Goal: Navigation & Orientation: Find specific page/section

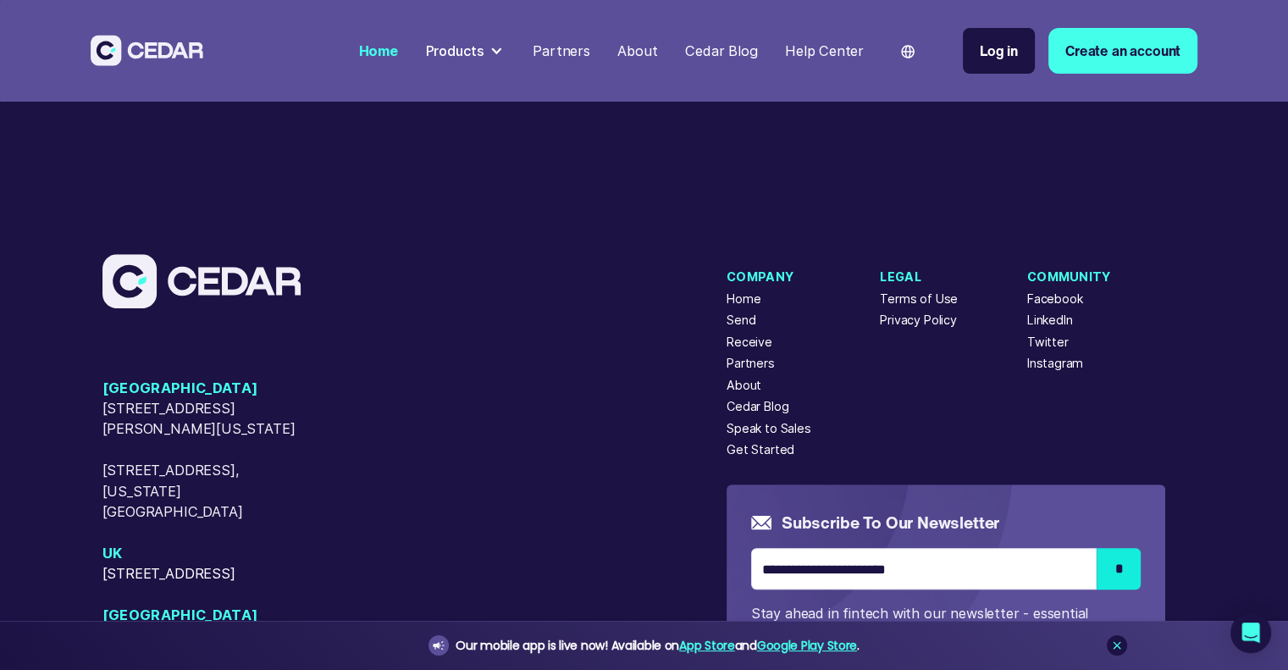
scroll to position [6821, 0]
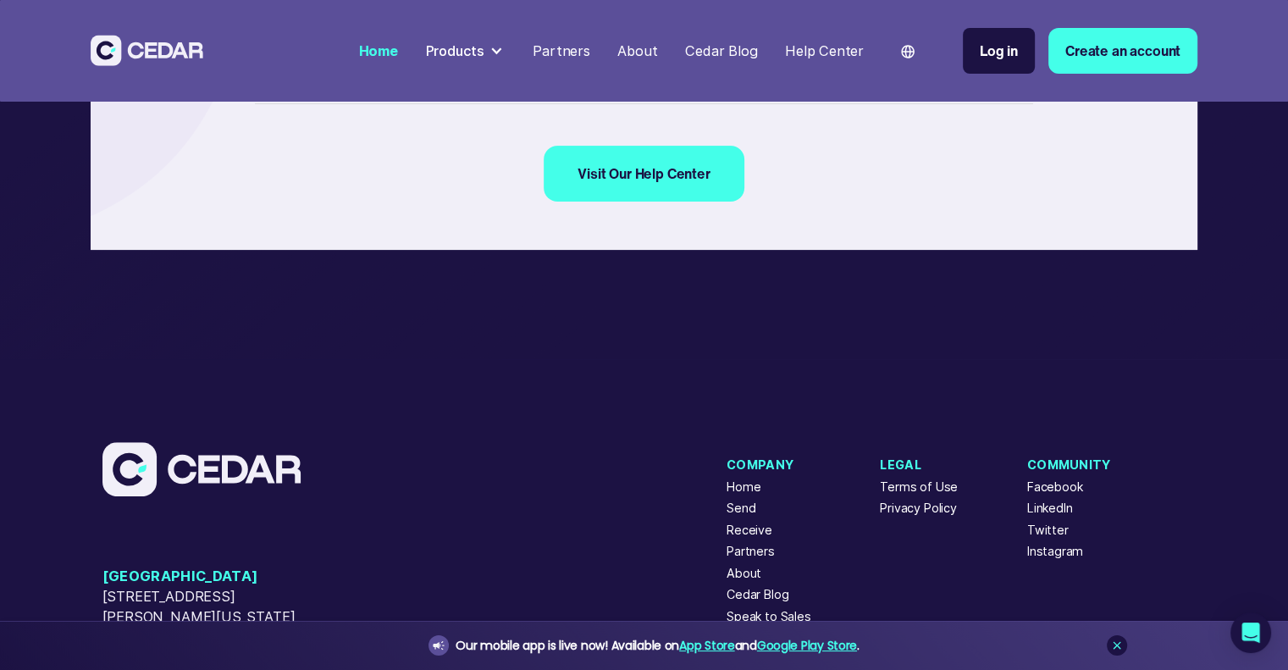
click at [503, 53] on div at bounding box center [496, 51] width 14 height 14
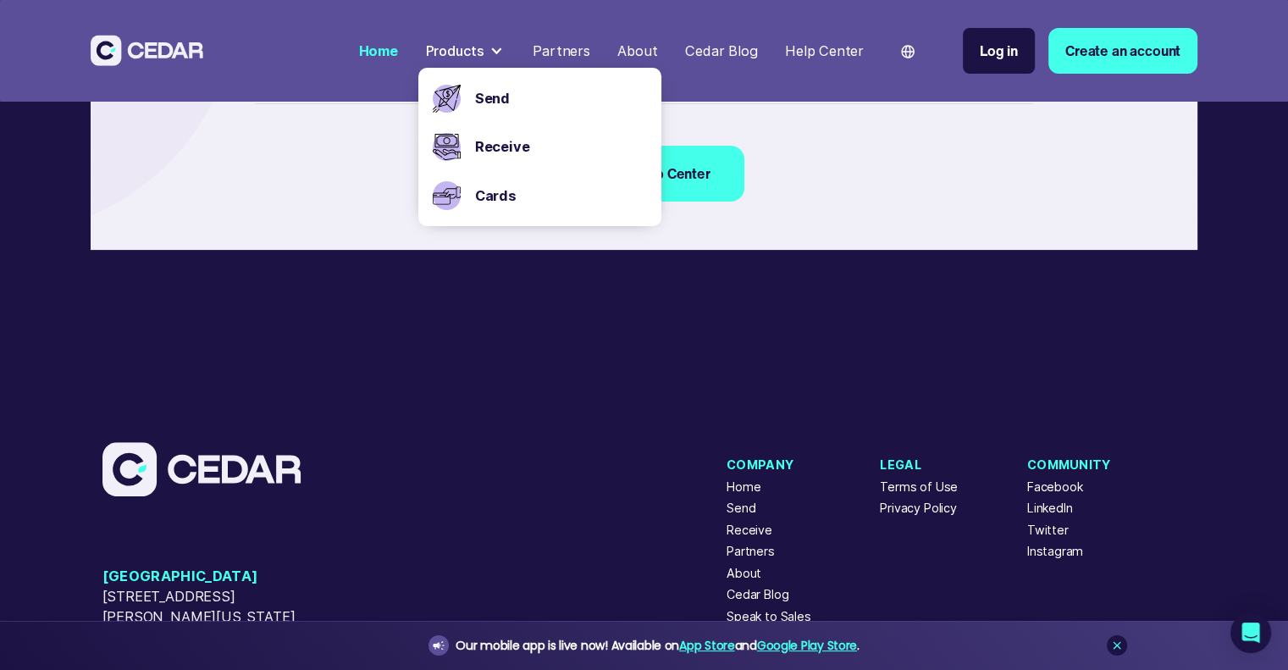
click at [635, 45] on div "About" at bounding box center [637, 51] width 40 height 21
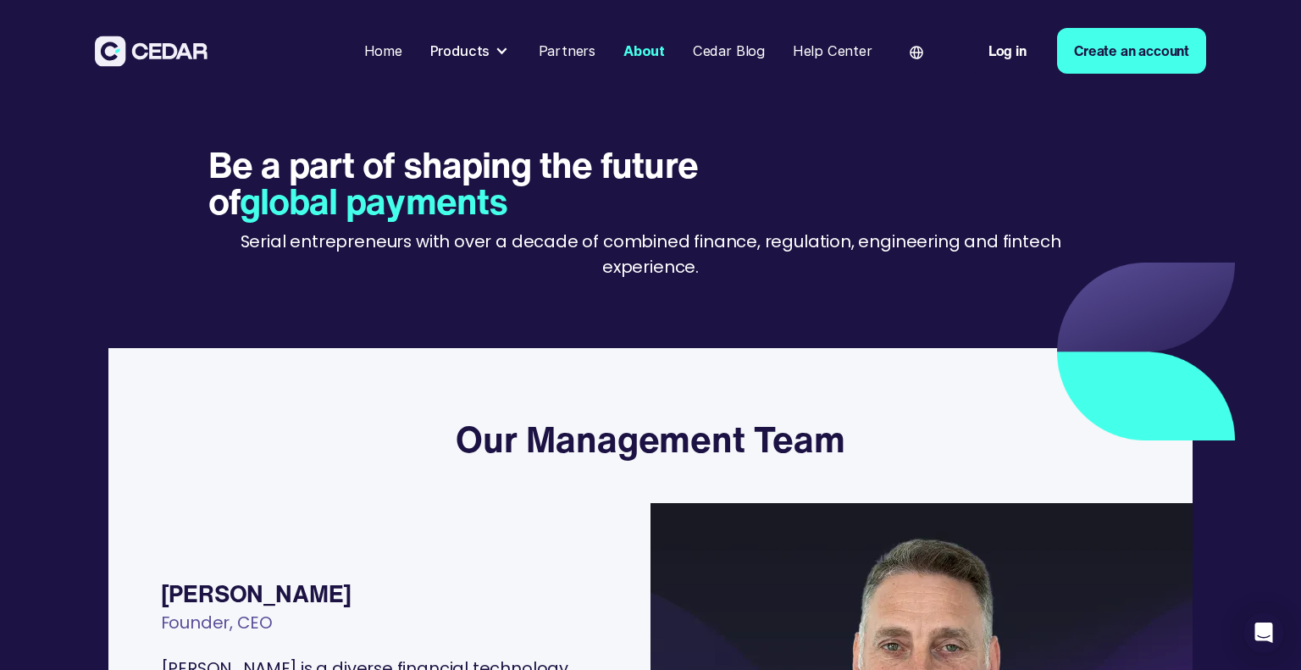
click at [657, 50] on div "About" at bounding box center [643, 51] width 41 height 21
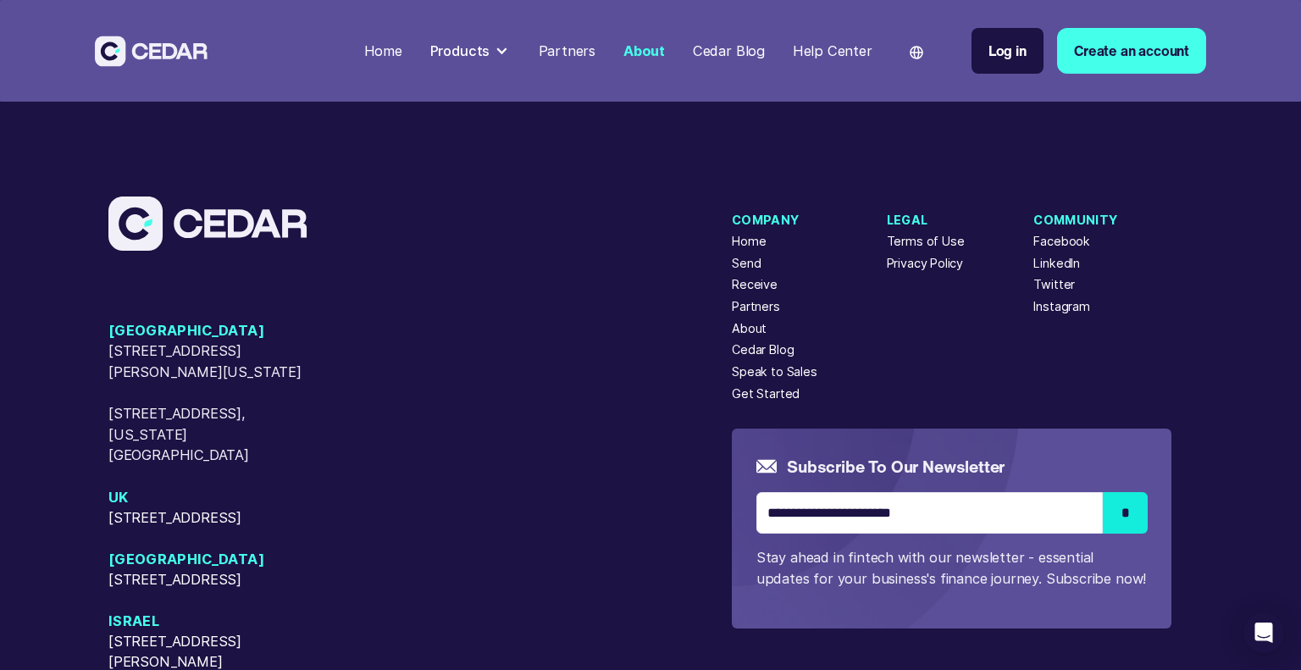
scroll to position [4234, 0]
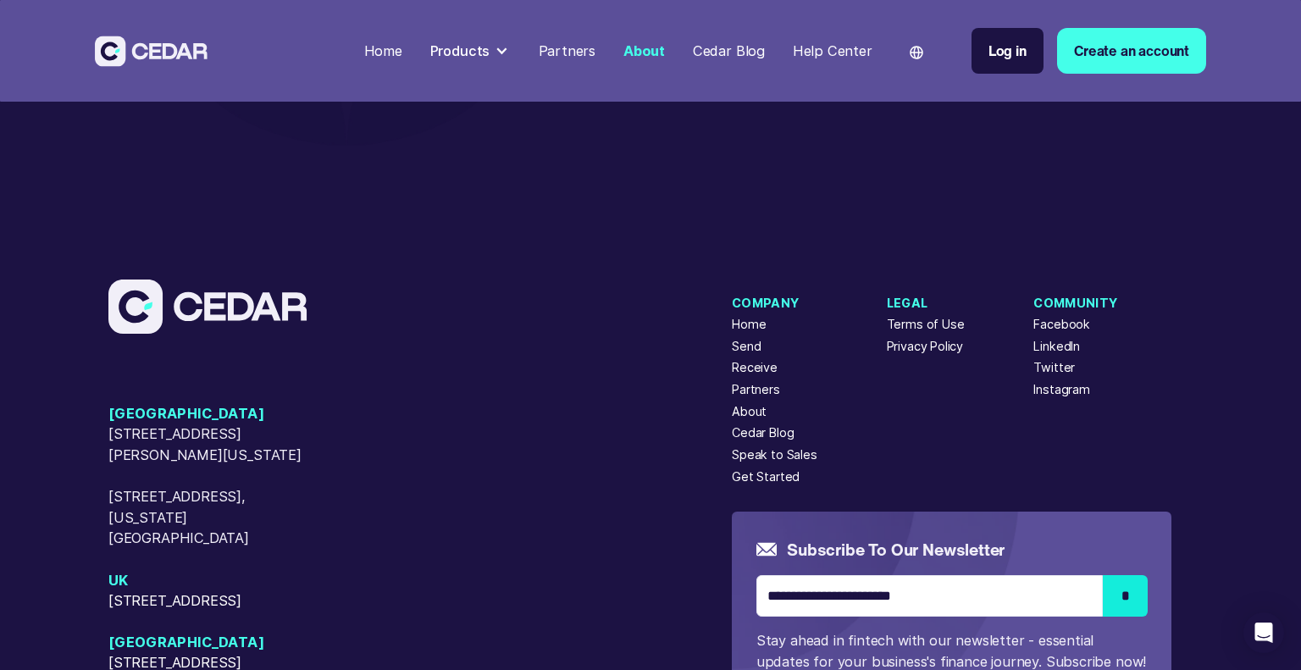
click at [762, 334] on div "Home" at bounding box center [749, 324] width 34 height 19
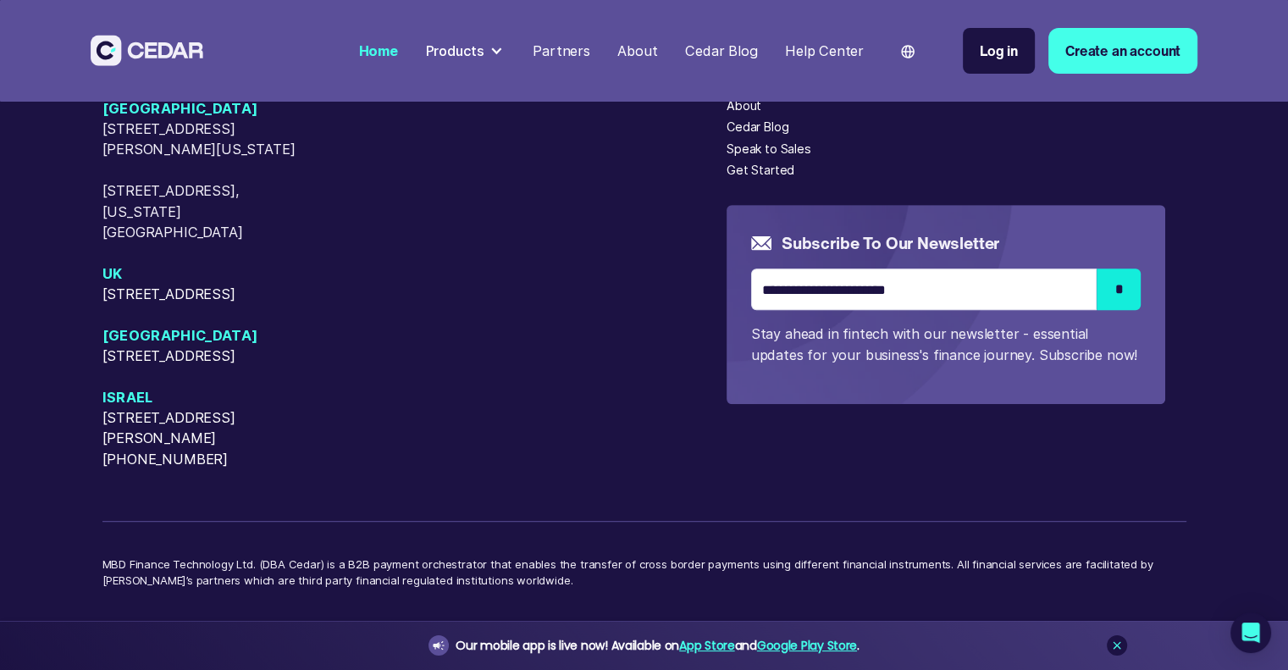
scroll to position [7330, 0]
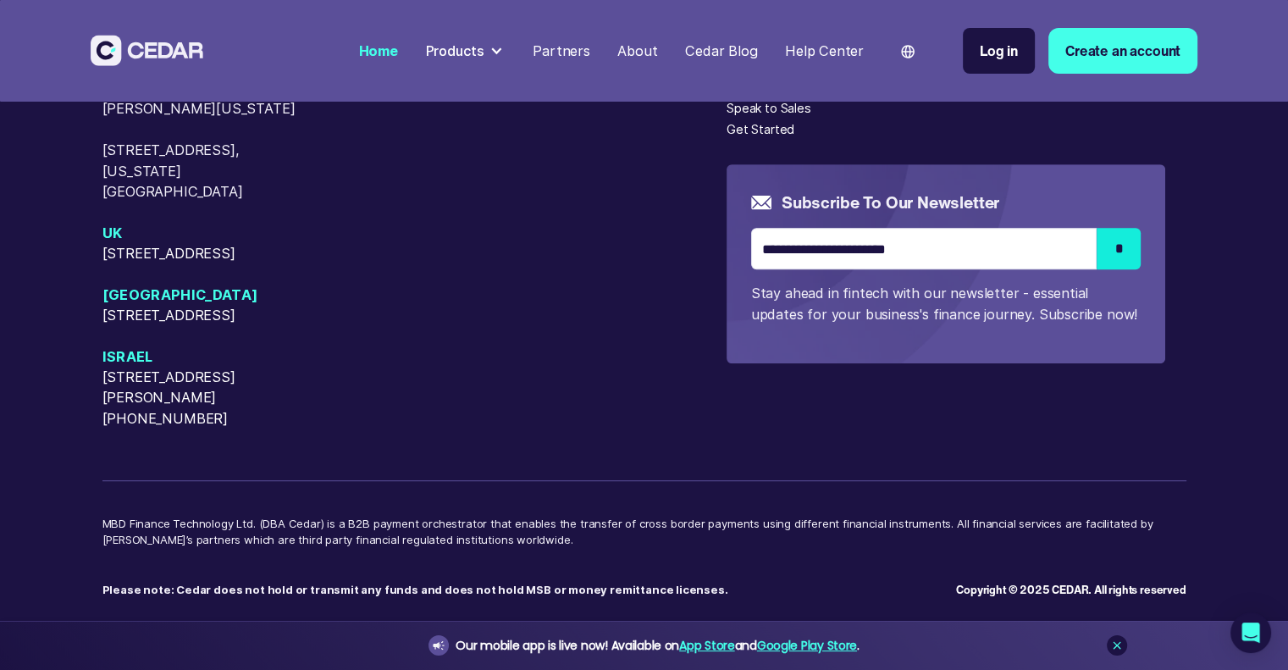
click at [548, 367] on div "USA 405 Cameron Sreet, Alexandria, Virginia, 22314 50 W 23rd Street, New York, …" at bounding box center [414, 243] width 625 height 371
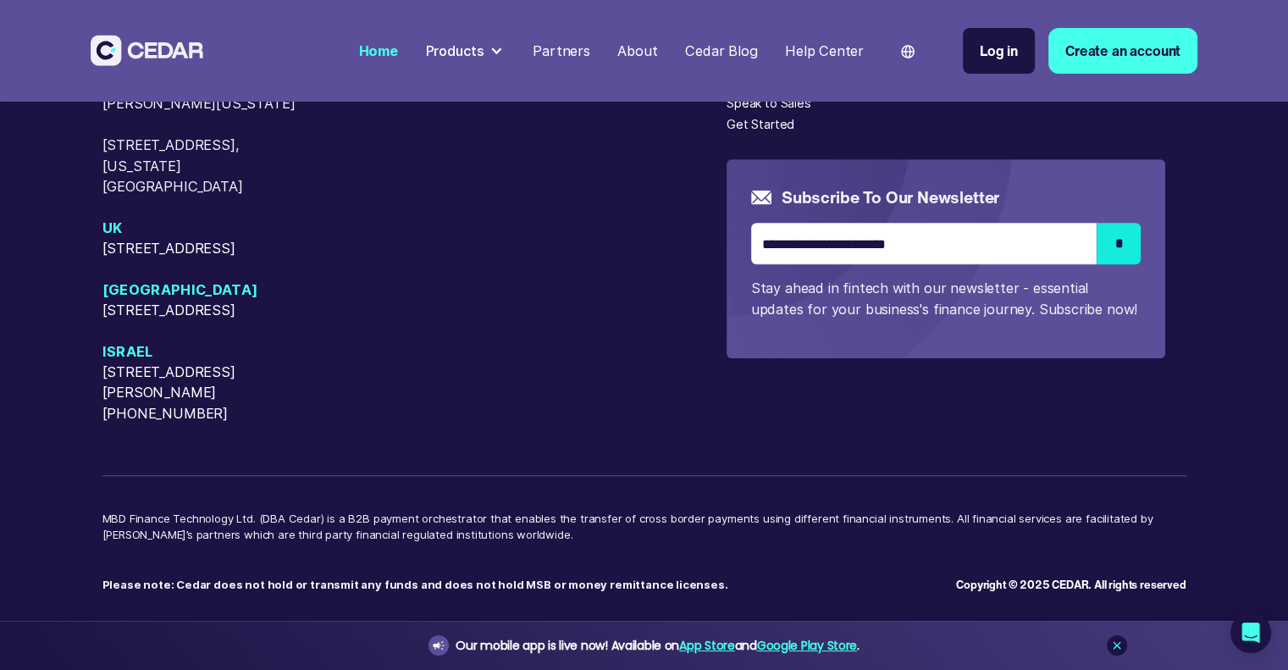
scroll to position [7414, 0]
